Goal: Task Accomplishment & Management: Complete application form

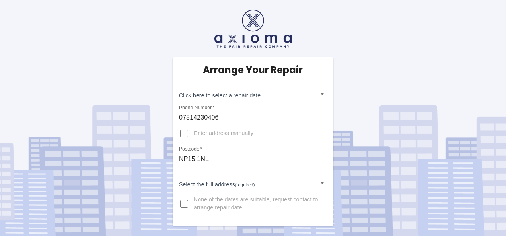
click at [185, 133] on input "Enter address manually" at bounding box center [184, 133] width 19 height 19
checkbox input "true"
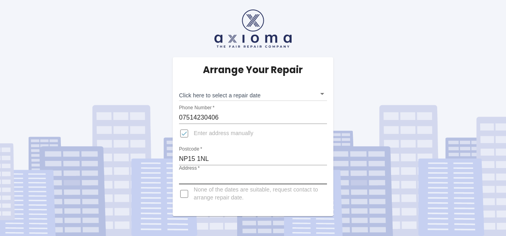
click at [223, 176] on input "Address   *" at bounding box center [253, 178] width 148 height 13
type input "The Beeches, Parc Road llangibby"
click at [322, 95] on body "Arrange Your Repair Click here to select a repair date ​ Phone Number   * 07514…" at bounding box center [253, 118] width 506 height 236
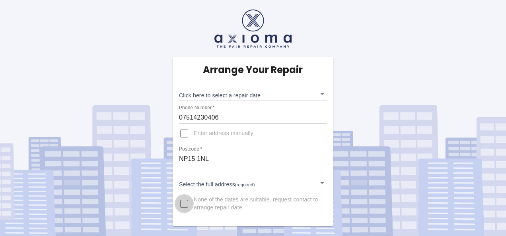
click at [185, 204] on input "None of the dates are suitable, request contact to arrange repair date." at bounding box center [184, 204] width 19 height 19
checkbox input "true"
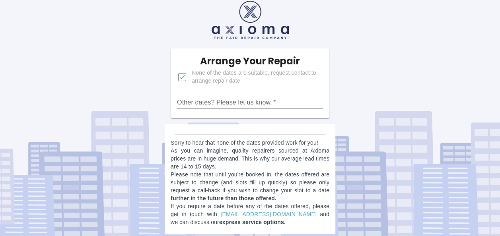
scroll to position [13, 0]
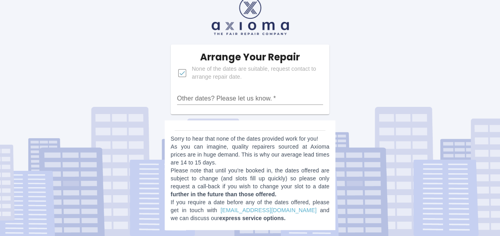
click at [261, 97] on input "Other dates? Please let us know.   *" at bounding box center [250, 98] width 146 height 13
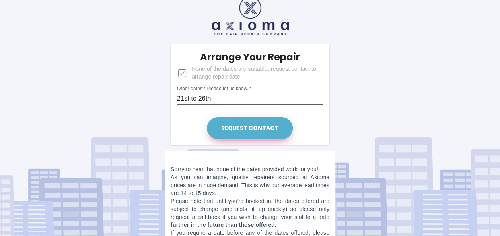
type input "21st to 26th"
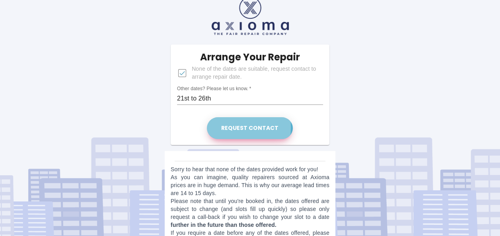
click at [227, 128] on button "Request contact" at bounding box center [250, 128] width 86 height 22
